Goal: Information Seeking & Learning: Check status

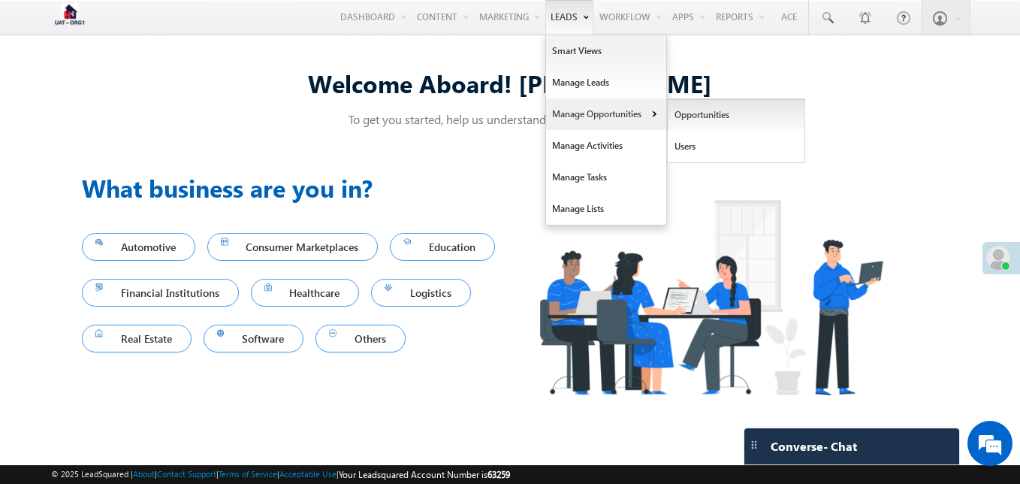
click at [685, 116] on link "Opportunities" at bounding box center [735, 115] width 137 height 32
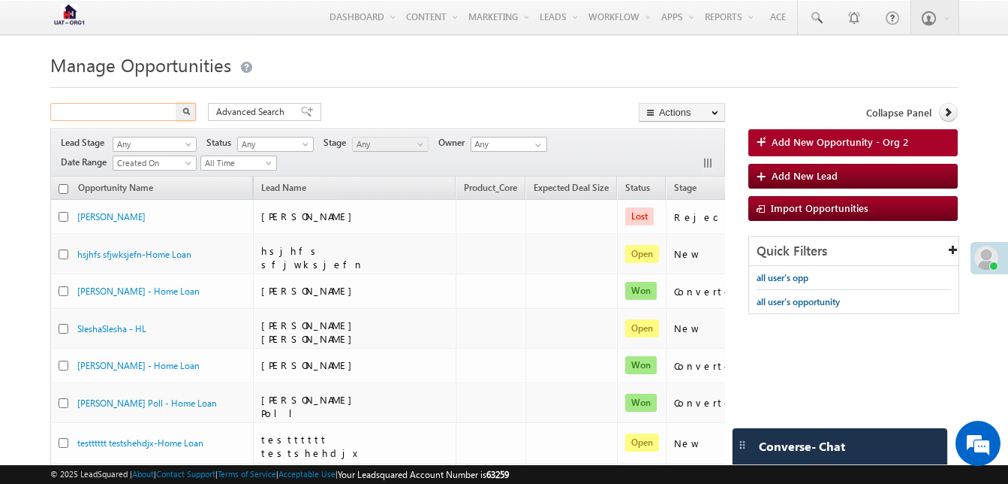
click at [129, 113] on input "text" at bounding box center [114, 112] width 128 height 18
type input "7999281239"
click at [248, 107] on span "Advanced Search" at bounding box center [252, 112] width 73 height 14
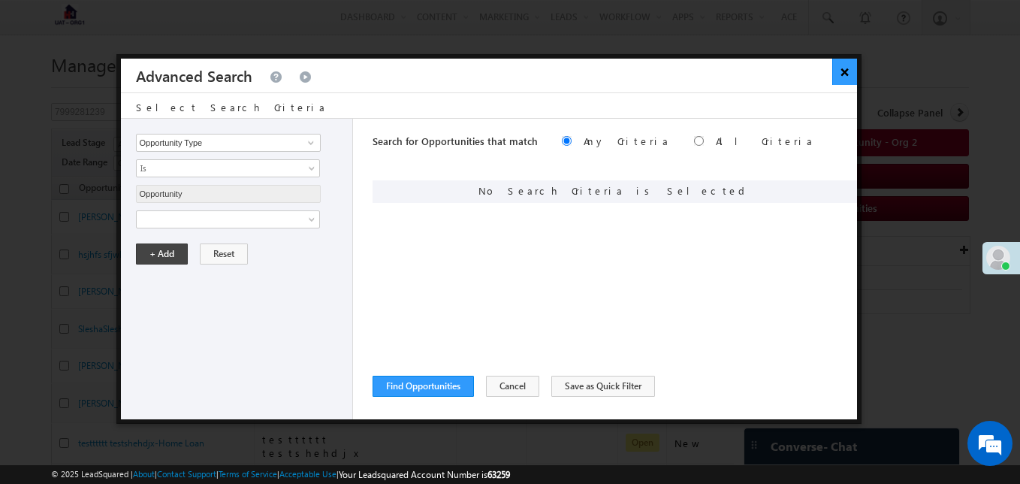
click at [853, 71] on button "×" at bounding box center [844, 72] width 25 height 26
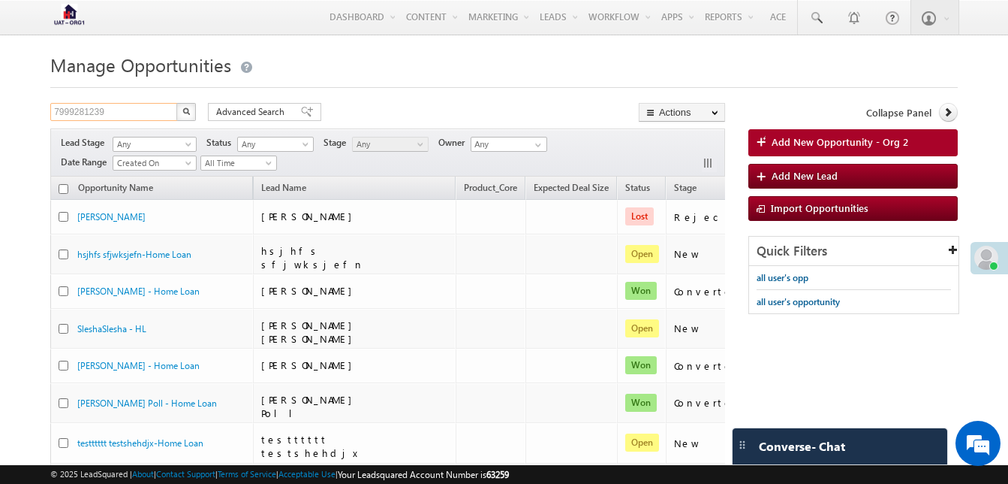
click at [84, 113] on input "7999281239" at bounding box center [114, 112] width 128 height 18
type input "Search Opportunities"
click at [821, 14] on span at bounding box center [816, 18] width 15 height 15
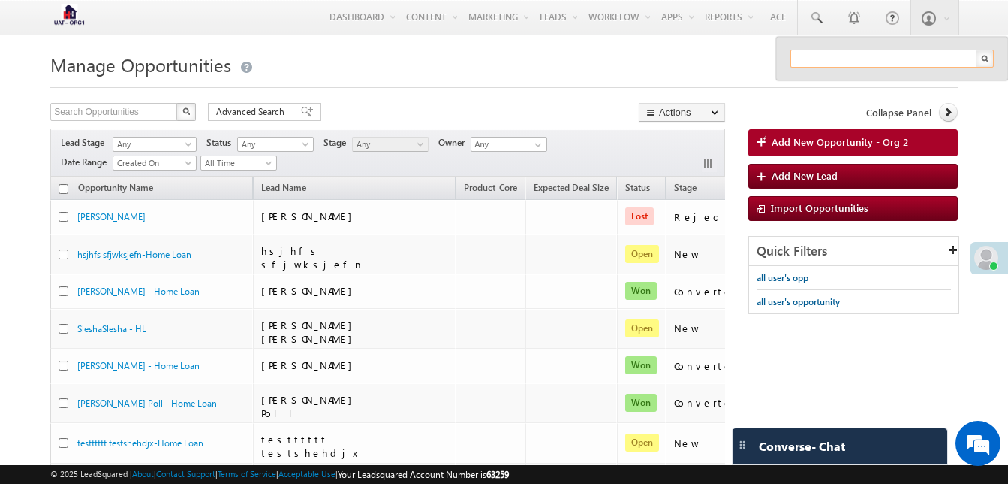
paste input "7999281239"
click at [858, 53] on input "7999281239" at bounding box center [892, 59] width 203 height 18
type input "7999281239"
